Goal: Entertainment & Leisure: Consume media (video, audio)

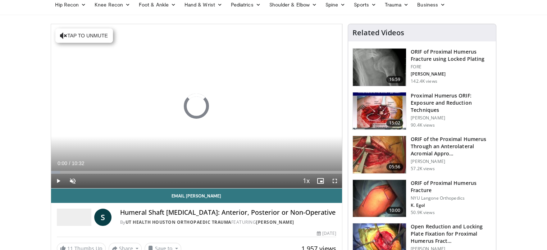
scroll to position [50, 0]
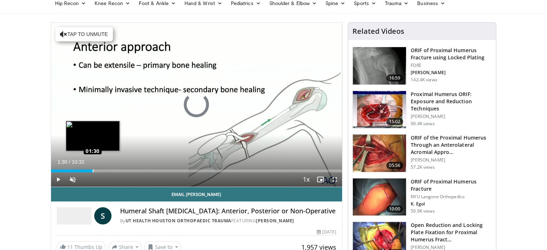
click at [92, 169] on div "Loaded : 7.83% 01:30 01:30" at bounding box center [196, 170] width 291 height 3
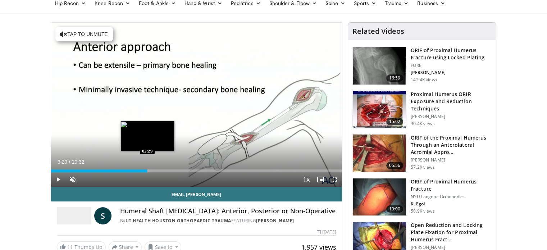
click at [147, 172] on div "Loaded : 33.23% 03:29 03:29" at bounding box center [196, 170] width 291 height 3
click at [143, 169] on div "03:21" at bounding box center [100, 170] width 98 height 3
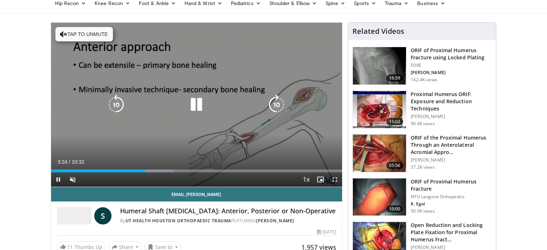
click at [80, 36] on button "Tap to unmute" at bounding box center [84, 34] width 58 height 14
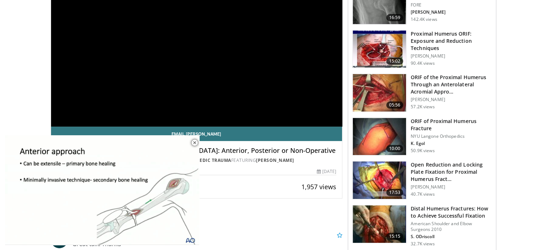
scroll to position [110, 0]
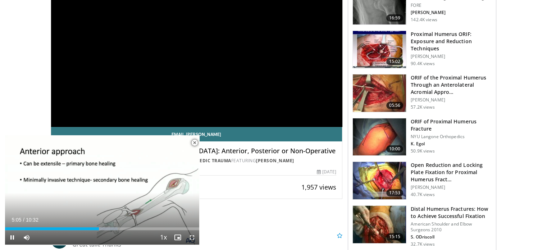
click at [190, 142] on span "Video Player" at bounding box center [194, 143] width 14 height 14
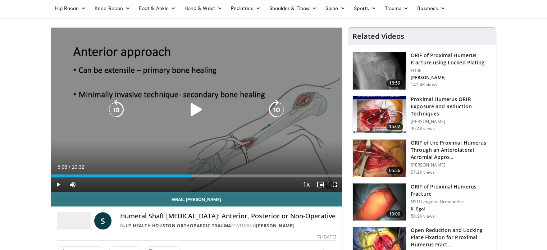
scroll to position [45, 0]
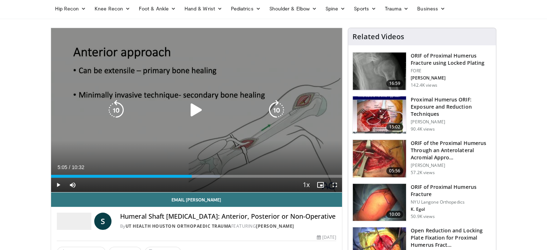
click at [106, 55] on div "10 seconds Tap to unmute" at bounding box center [196, 110] width 291 height 164
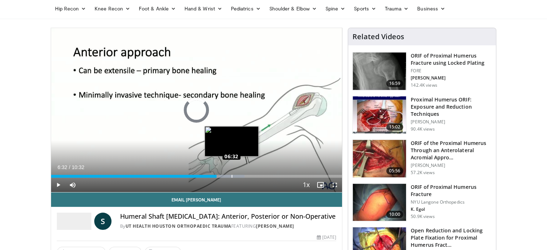
click at [231, 176] on div "Loaded : 66.46% 05:59 06:32" at bounding box center [196, 176] width 291 height 3
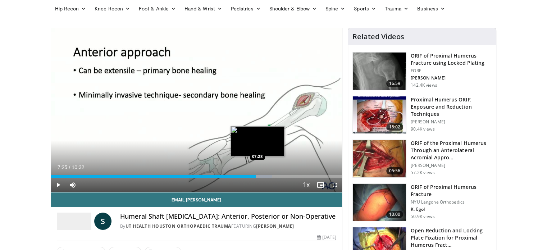
click at [256, 175] on div "Progress Bar" at bounding box center [250, 176] width 43 height 3
click at [264, 176] on div "Progress Bar" at bounding box center [263, 176] width 43 height 3
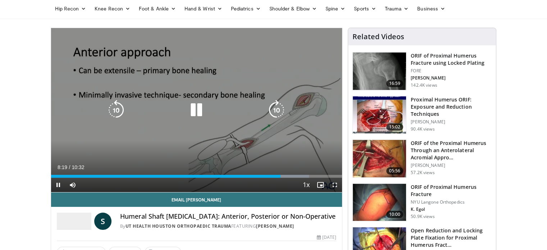
click at [167, 61] on div "10 seconds Tap to unmute" at bounding box center [196, 110] width 291 height 164
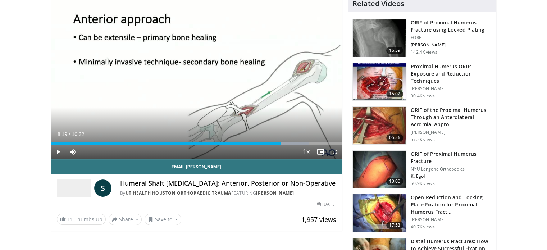
scroll to position [75, 0]
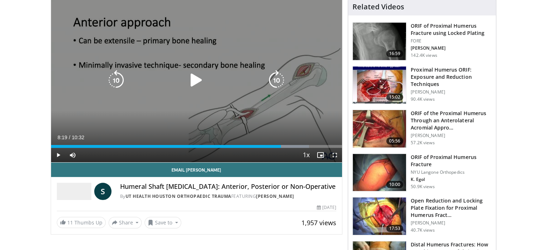
click at [81, 51] on div "10 seconds Tap to unmute" at bounding box center [196, 80] width 291 height 164
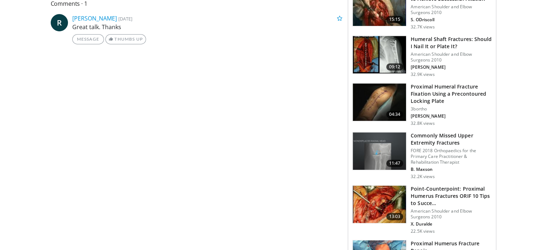
scroll to position [328, 0]
click at [382, 98] on img at bounding box center [379, 101] width 53 height 37
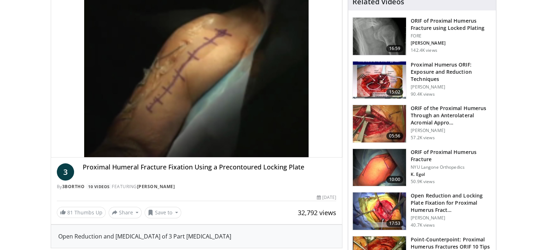
scroll to position [79, 0]
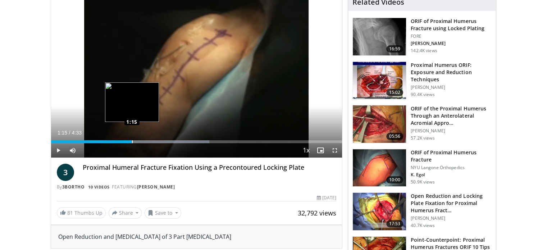
click at [132, 141] on div "Loaded : 54.45% 1:15 1:15" at bounding box center [196, 141] width 291 height 3
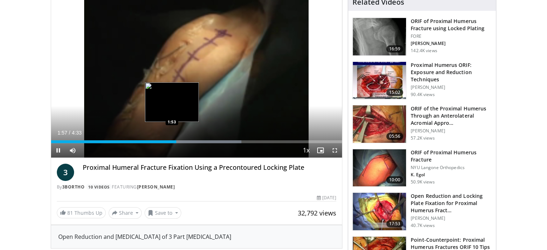
click at [171, 142] on div "1:57" at bounding box center [113, 141] width 125 height 3
click at [168, 142] on div "1:50" at bounding box center [113, 141] width 124 height 3
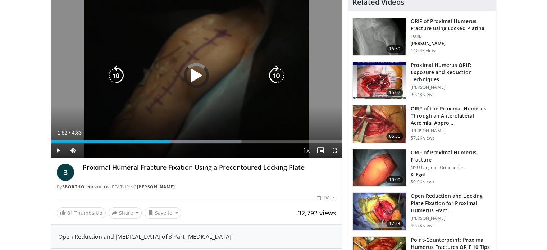
click at [163, 142] on div "Loaded : 65.34% 1:52 1:46" at bounding box center [196, 141] width 291 height 3
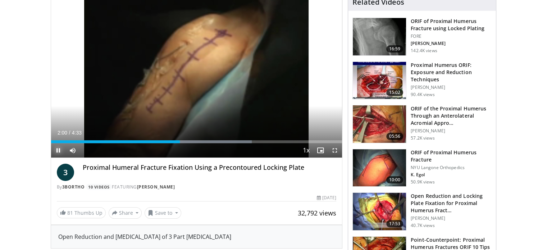
click at [59, 149] on span "Video Player" at bounding box center [58, 150] width 14 height 14
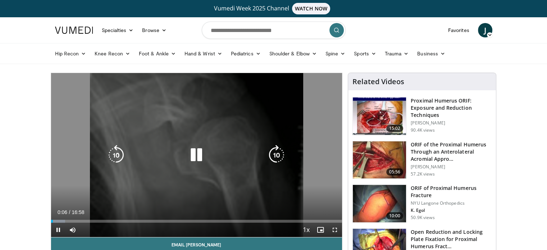
click at [167, 98] on div "10 seconds Tap to unmute" at bounding box center [196, 155] width 291 height 164
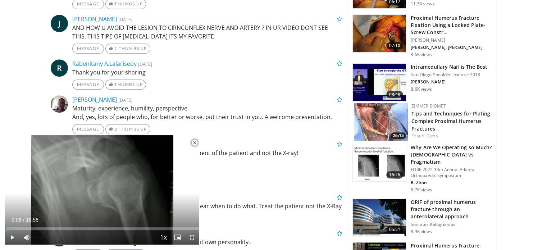
scroll to position [542, 0]
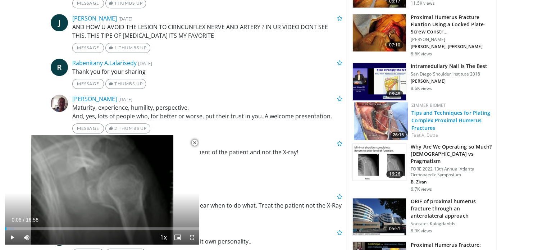
click at [455, 118] on link "Tips and Techniques for Plating Complex Proximal Humerus Fractures" at bounding box center [450, 120] width 79 height 22
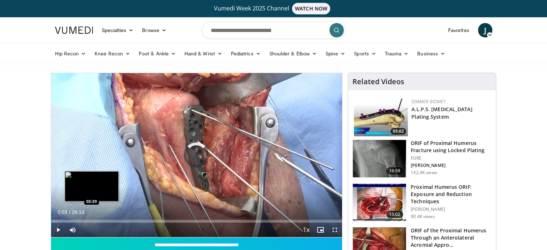
click at [91, 216] on div "Loaded : 2.52% 00:04 03:39" at bounding box center [196, 219] width 291 height 7
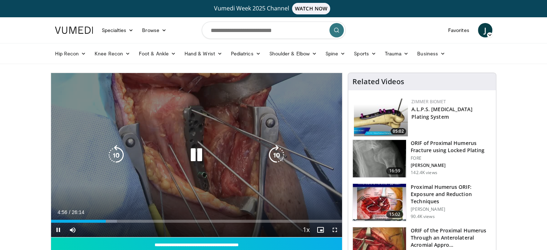
click at [213, 87] on div "10 seconds Tap to unmute" at bounding box center [196, 155] width 291 height 164
click at [152, 105] on div "10 seconds Tap to unmute" at bounding box center [196, 155] width 291 height 164
click at [195, 157] on icon "Video Player" at bounding box center [196, 155] width 20 height 20
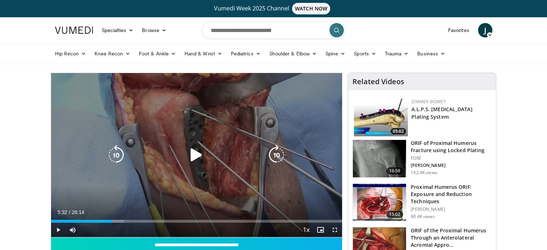
click at [133, 139] on div "10 seconds Tap to unmute" at bounding box center [196, 155] width 291 height 164
click at [182, 108] on div "10 seconds Tap to unmute" at bounding box center [196, 155] width 291 height 164
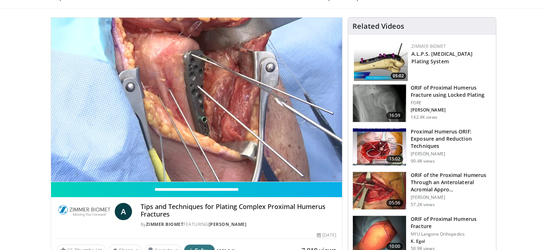
scroll to position [55, 0]
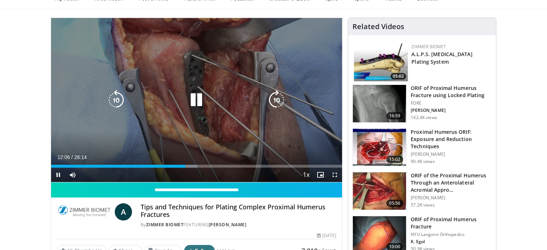
click at [239, 136] on div "10 seconds Tap to unmute" at bounding box center [196, 100] width 291 height 164
